Goal: Task Accomplishment & Management: Manage account settings

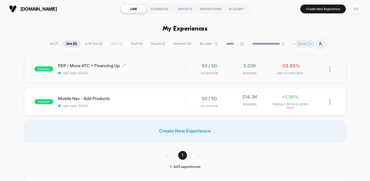
click at [145, 68] on div "PDP / Move ATC + Financing Up Click to edit experience details Click to edit ex…" at bounding box center [121, 69] width 127 height 12
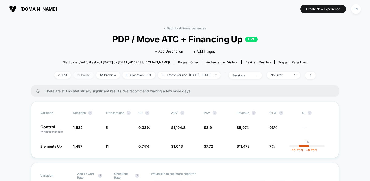
click at [75, 74] on span "Pause" at bounding box center [84, 75] width 20 height 7
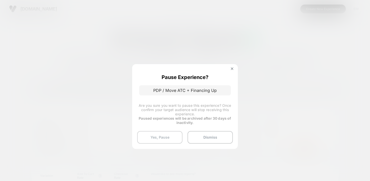
click at [169, 136] on button "Yes, Pause" at bounding box center [159, 137] width 45 height 13
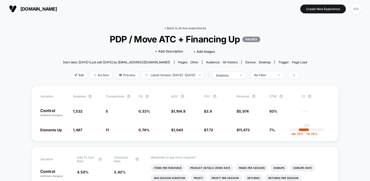
click at [176, 29] on link "< Back to all live experiences" at bounding box center [185, 28] width 42 height 4
